Goal: Find specific page/section: Find specific page/section

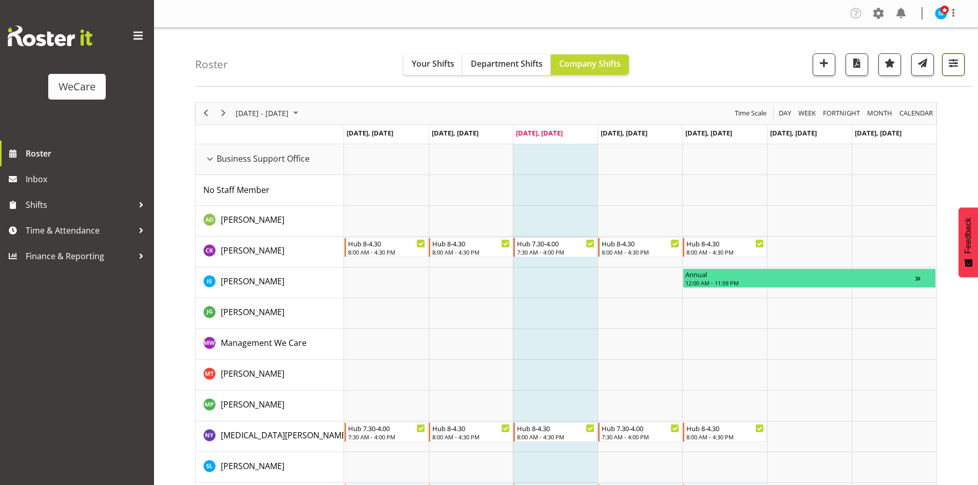
click at [958, 63] on span "button" at bounding box center [953, 62] width 13 height 13
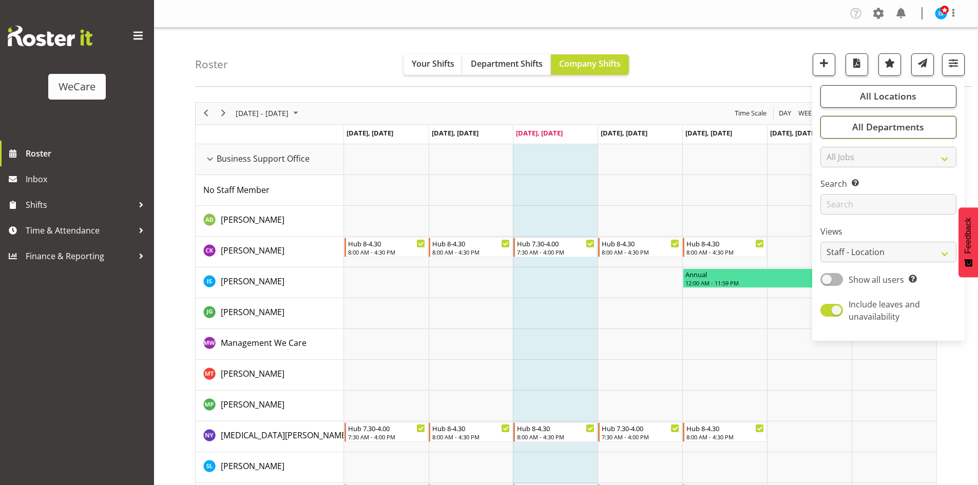
click at [932, 124] on button "All Departments" at bounding box center [889, 127] width 136 height 23
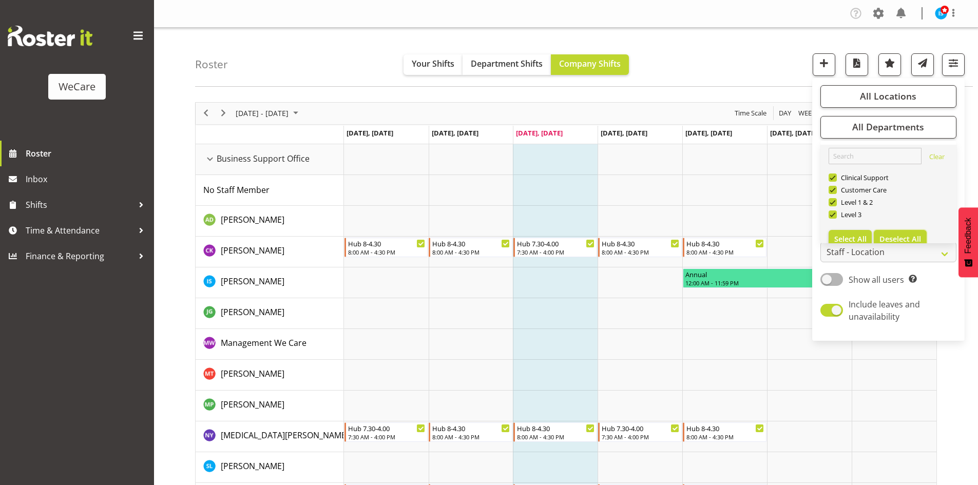
click at [907, 236] on span "Deselect All" at bounding box center [901, 239] width 42 height 10
checkbox input "false"
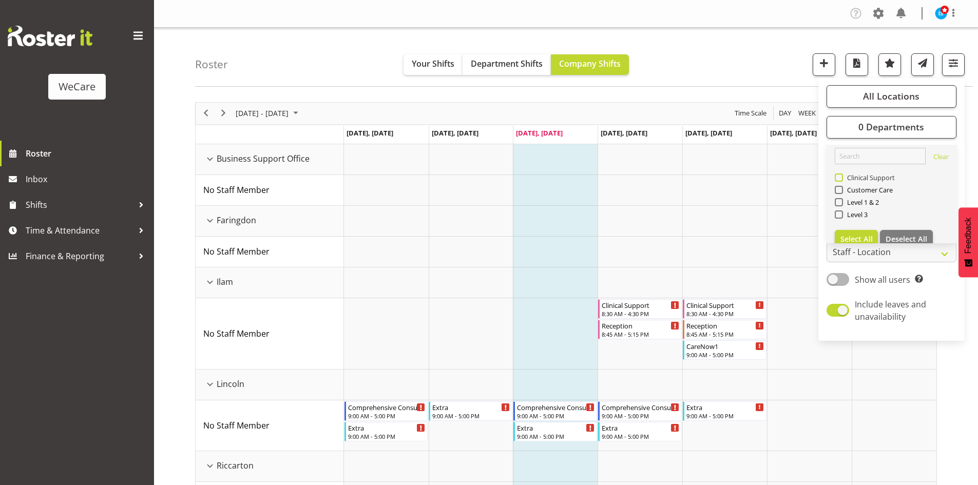
click at [862, 175] on span "Clinical Support" at bounding box center [869, 178] width 52 height 8
click at [842, 175] on input "Clinical Support" at bounding box center [838, 177] width 7 height 7
checkbox input "true"
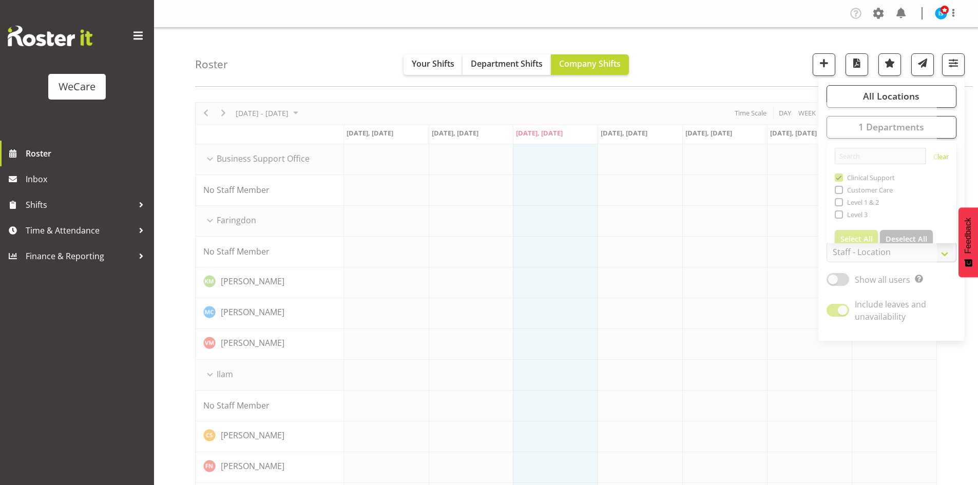
click at [761, 54] on div "Roster Your Shifts Department Shifts Company Shifts All Locations Clear Busines…" at bounding box center [584, 57] width 778 height 59
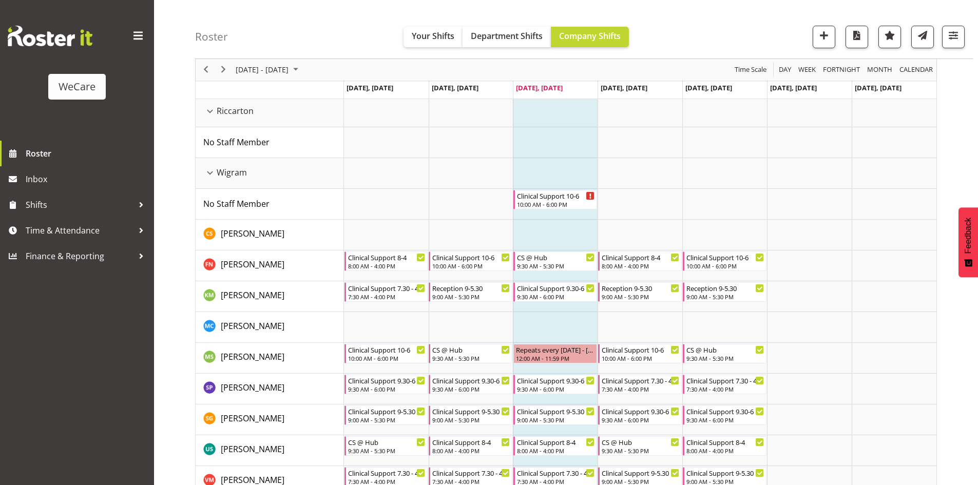
scroll to position [550, 0]
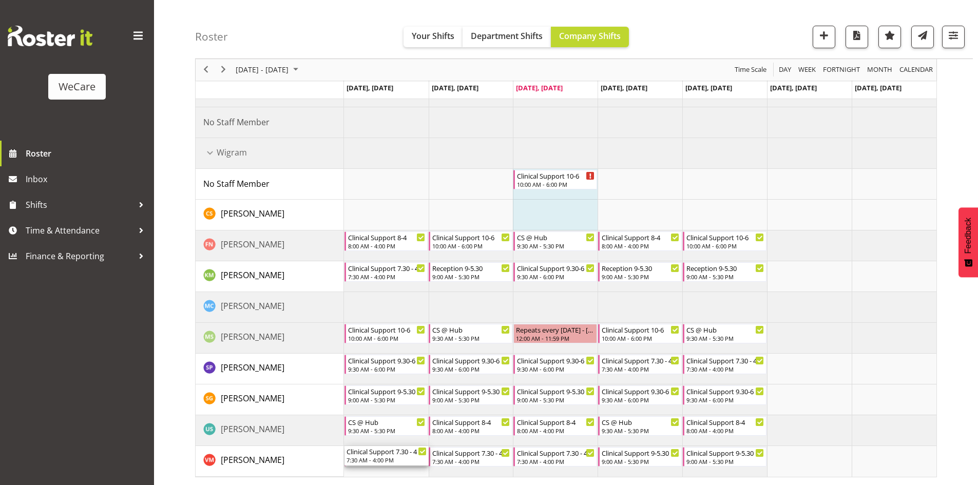
drag, startPoint x: 404, startPoint y: 462, endPoint x: 383, endPoint y: 461, distance: 20.6
click at [393, 468] on div "Clinical Support 8:30 AM - 4:30 PM Reception 8:45 AM - 5:15 PM Clinical Support…" at bounding box center [640, 35] width 593 height 883
drag, startPoint x: 638, startPoint y: 462, endPoint x: 648, endPoint y: 192, distance: 270.8
click at [648, 192] on div "Clinical Support 8:30 AM - 4:30 PM Reception 8:45 AM - 5:15 PM Clinical Support…" at bounding box center [640, 35] width 593 height 883
drag, startPoint x: 637, startPoint y: 396, endPoint x: 646, endPoint y: 460, distance: 63.8
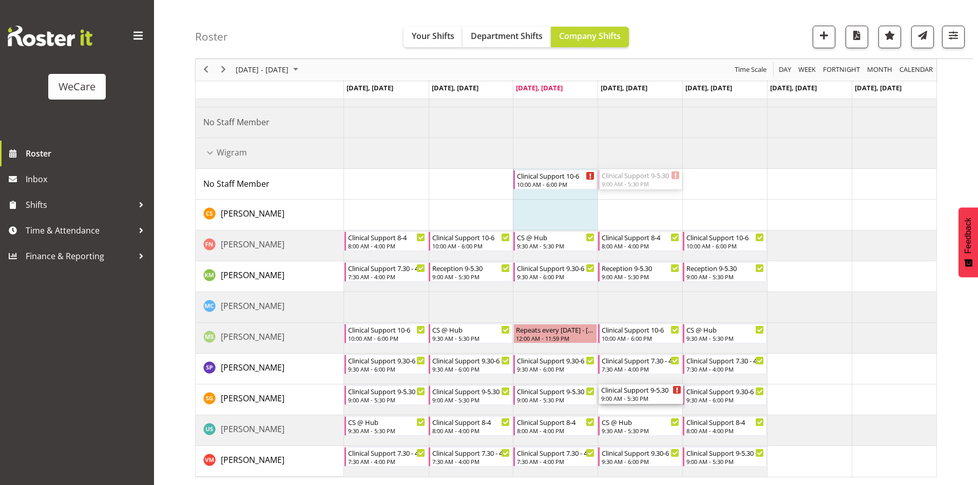
drag, startPoint x: 656, startPoint y: 212, endPoint x: 656, endPoint y: 389, distance: 177.2
